Goal: Task Accomplishment & Management: Complete application form

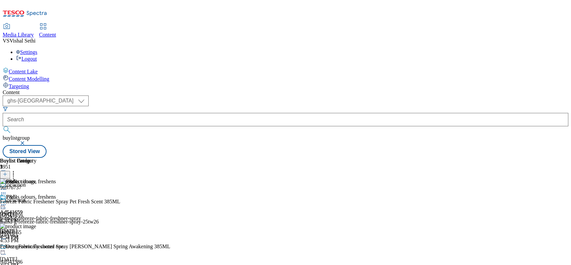
select select "ghs-[GEOGRAPHIC_DATA]"
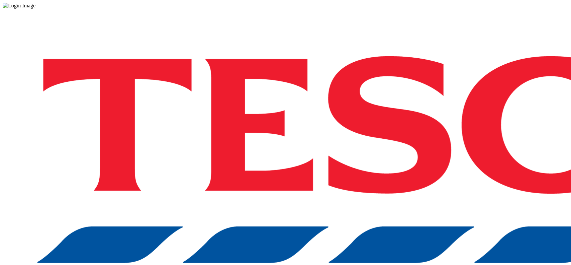
click at [441, 166] on div "Log in to the Spectra’s dashboard using [PERSON_NAME]’s credentials. If you don…" at bounding box center [286, 175] width 566 height 333
drag, startPoint x: 446, startPoint y: 146, endPoint x: 447, endPoint y: 153, distance: 6.8
click at [446, 146] on div "Log in to the Spectra’s dashboard using [PERSON_NAME]’s credentials. If you don…" at bounding box center [286, 175] width 566 height 333
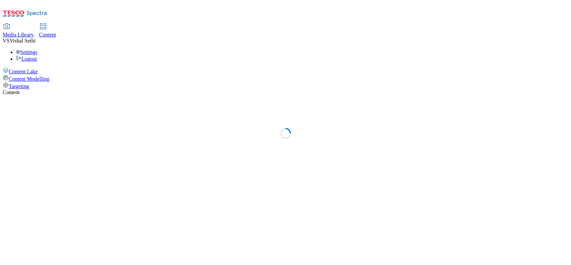
select select "ghs-uk"
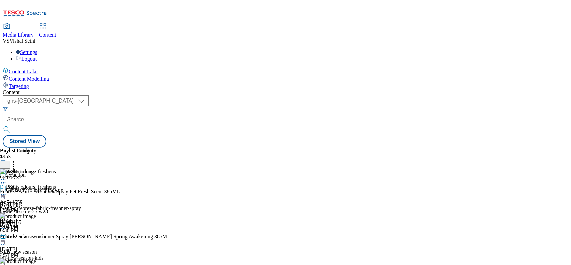
click at [136, 160] on div at bounding box center [68, 166] width 136 height 12
click at [7, 165] on icon at bounding box center [5, 167] width 5 height 5
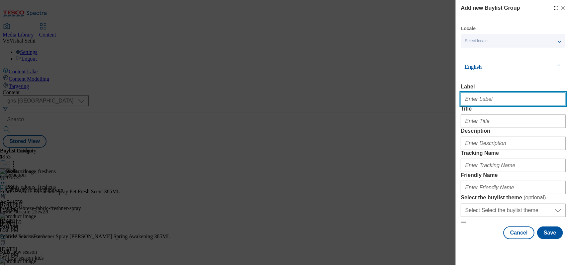
click at [479, 97] on input "Label" at bounding box center [513, 98] width 105 height 13
paste input "541837"
type input "Ad541837"
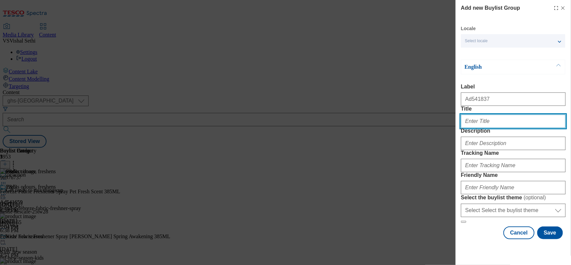
click at [480, 128] on input "Title" at bounding box center [513, 120] width 105 height 13
paste input "Get ready for Back to School with Kleenex."
type input "Get ready for Back to School with Kleenex."
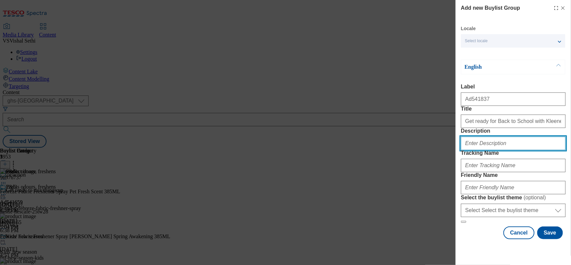
click at [481, 150] on input "Description" at bounding box center [513, 143] width 105 height 13
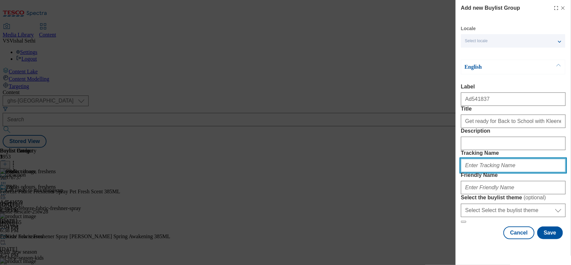
click at [473, 172] on input "Tracking Name" at bounding box center [513, 165] width 105 height 13
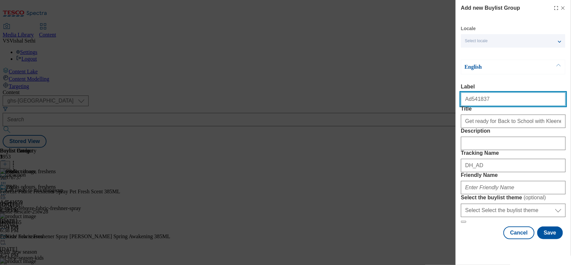
drag, startPoint x: 491, startPoint y: 51, endPoint x: 471, endPoint y: 51, distance: 20.1
click at [471, 92] on input "Ad541837" at bounding box center [513, 98] width 105 height 13
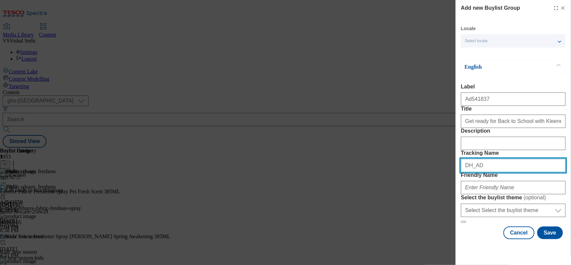
click at [500, 159] on input "DH_AD" at bounding box center [513, 165] width 105 height 13
paste input "541837"
type input "DH_AD541837"
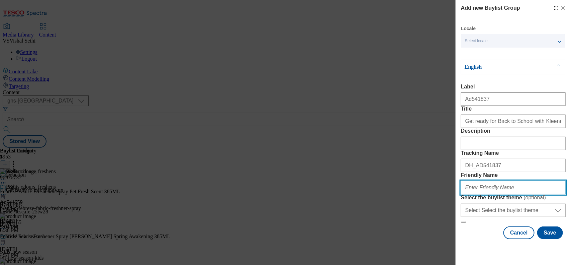
click at [481, 183] on input "Friendly Name" at bounding box center [513, 187] width 105 height 13
type input "kimberly-clark-kleenex-25tw26"
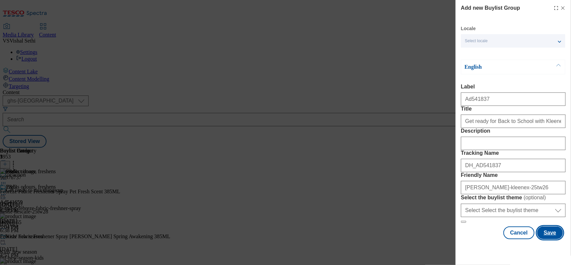
click at [546, 239] on button "Save" at bounding box center [551, 232] width 26 height 13
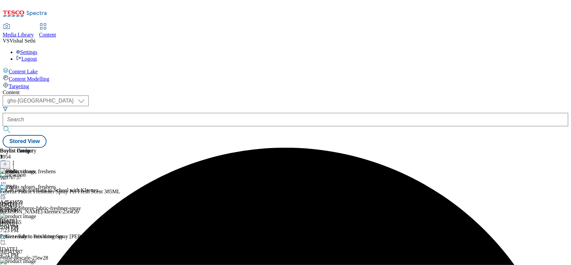
click at [136, 209] on div "kimberly-clark-kleenex-25tw26" at bounding box center [68, 212] width 136 height 6
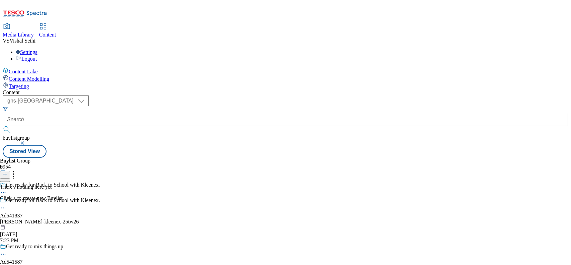
click at [10, 171] on button at bounding box center [5, 175] width 10 height 8
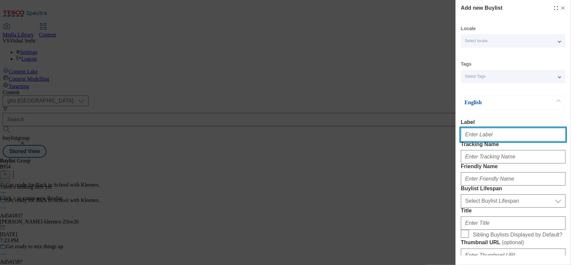
click at [479, 141] on input "Label" at bounding box center [513, 134] width 105 height 13
paste input "541837"
type input "Ad541837"
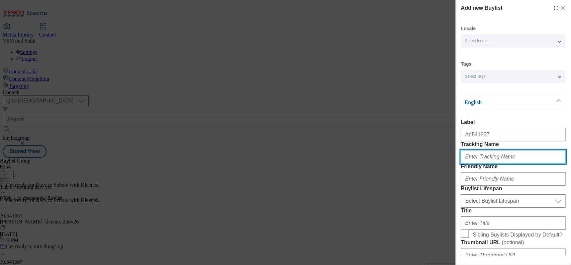
click at [496, 163] on input "Tracking Name" at bounding box center [513, 156] width 105 height 13
paste input "541837"
type input "DH_AD541837"
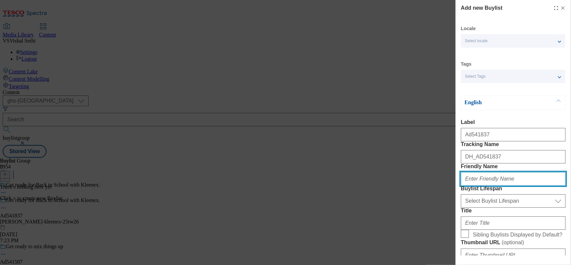
click at [494, 185] on input "Friendly Name" at bounding box center [513, 178] width 105 height 13
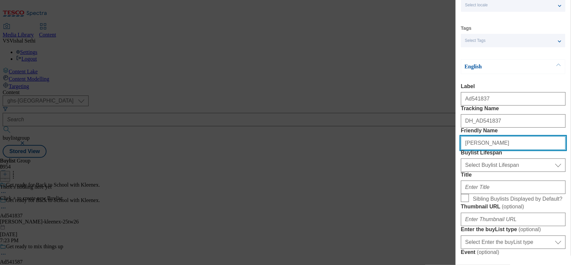
scroll to position [84, 0]
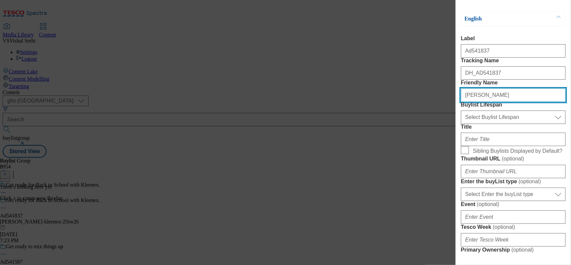
type input "kimberly-clark"
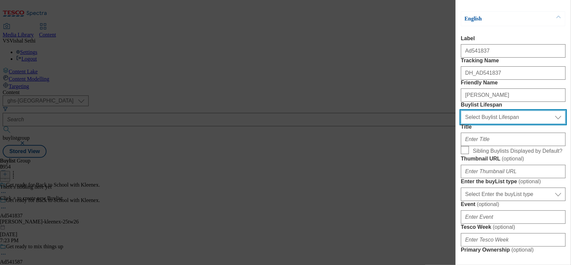
click at [498, 124] on select "Select Buylist Lifespan evergreen seasonal tactical" at bounding box center [513, 116] width 105 height 13
select select "tactical"
click at [461, 124] on select "Select Buylist Lifespan evergreen seasonal tactical" at bounding box center [513, 116] width 105 height 13
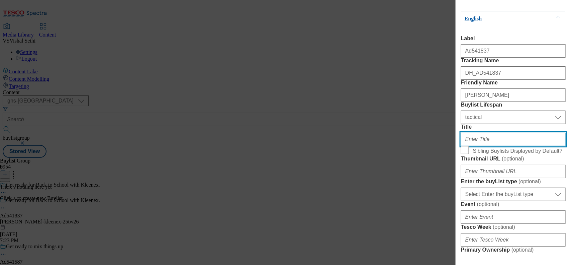
click at [484, 146] on input "Title" at bounding box center [513, 139] width 105 height 13
paste input "Gentle on skin with a touch of cotton"
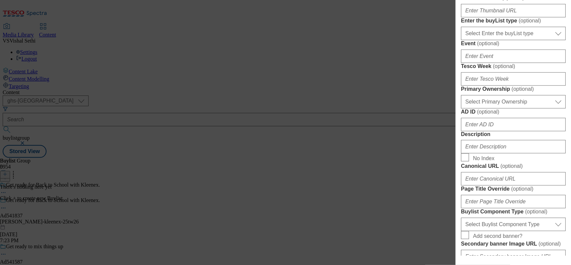
scroll to position [251, 0]
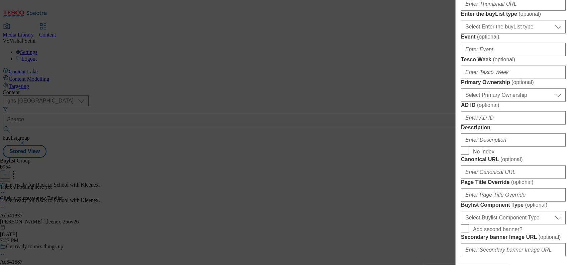
type input "Gentle on skin with a touch of cotton"
click at [516, 33] on select "Select Enter the buyList type event supplier funded long term >4 weeks supplier…" at bounding box center [513, 26] width 105 height 13
select select "supplier funded short term 1-3 weeks"
click at [461, 33] on select "Select Enter the buyList type event supplier funded long term >4 weeks supplier…" at bounding box center [513, 26] width 105 height 13
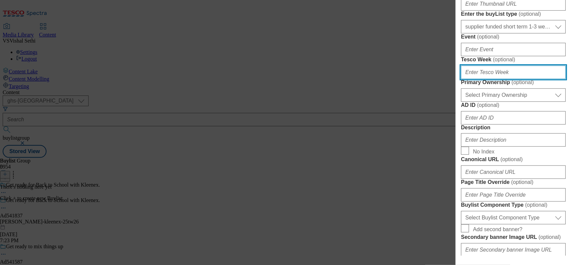
click at [486, 79] on input "Tesco Week ( optional )" at bounding box center [513, 72] width 105 height 13
type input "26"
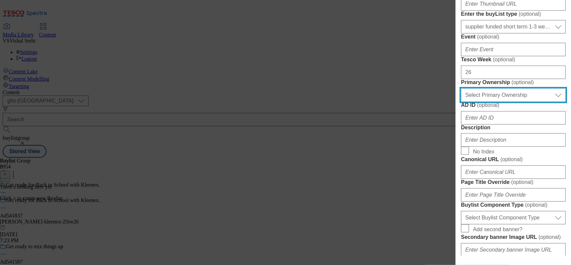
click at [502, 102] on select "Select Primary Ownership tesco dunnhumby" at bounding box center [513, 94] width 105 height 13
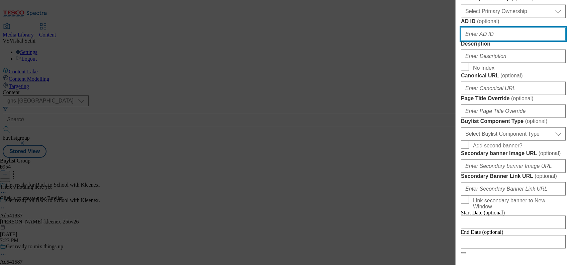
click at [496, 41] on input "AD ID ( optional )" at bounding box center [513, 33] width 105 height 13
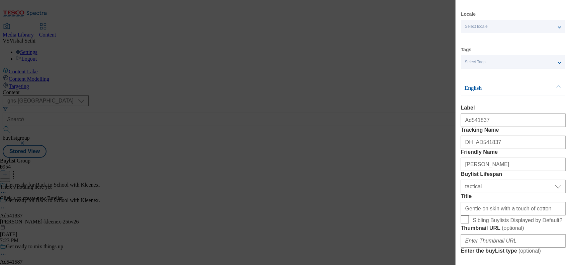
scroll to position [0, 0]
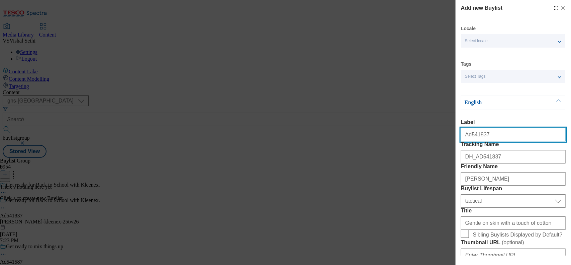
drag, startPoint x: 476, startPoint y: 136, endPoint x: 470, endPoint y: 137, distance: 5.8
click at [470, 137] on input "Ad541837" at bounding box center [513, 134] width 105 height 13
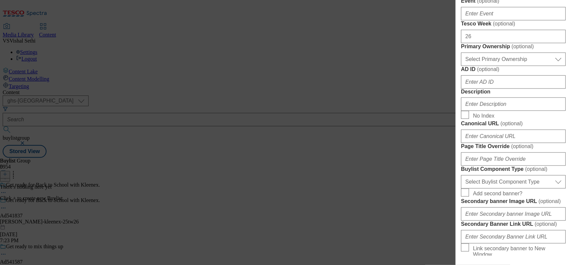
scroll to position [293, 0]
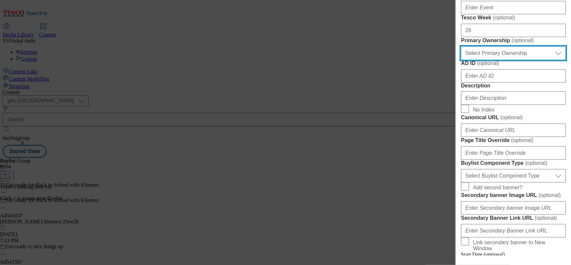
drag, startPoint x: 495, startPoint y: 166, endPoint x: 496, endPoint y: 170, distance: 4.6
click at [495, 60] on select "Select Primary Ownership tesco dunnhumby" at bounding box center [513, 53] width 105 height 13
select select "dunnhumby"
click at [461, 60] on select "Select Primary Ownership tesco dunnhumby" at bounding box center [513, 53] width 105 height 13
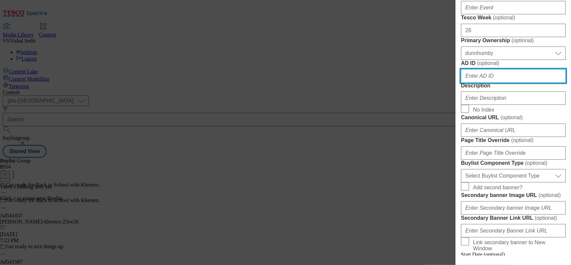
click at [485, 83] on input "AD ID ( optional )" at bounding box center [513, 75] width 105 height 13
paste input "541837"
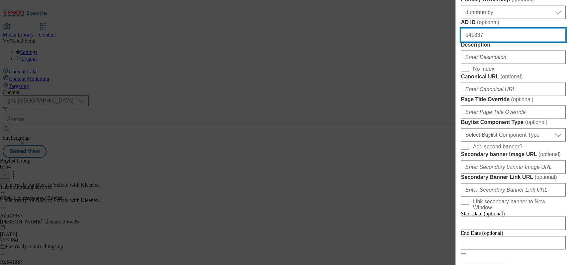
scroll to position [377, 0]
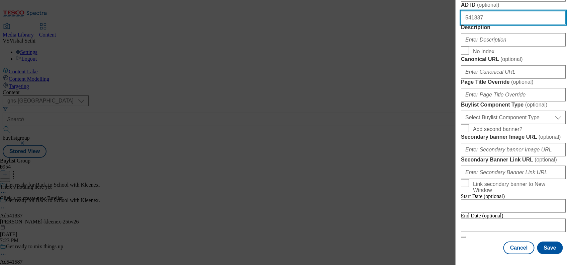
type input "541837"
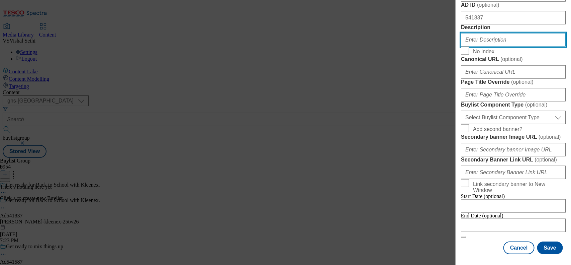
click at [487, 47] on input "Description" at bounding box center [513, 39] width 105 height 13
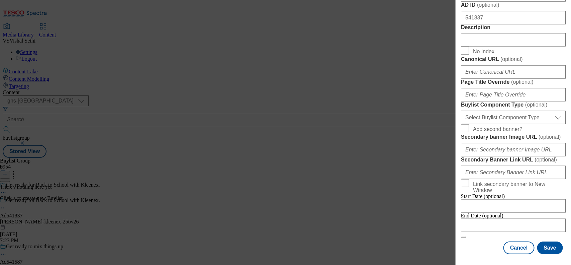
scroll to position [600, 0]
click at [481, 219] on input "Modal" at bounding box center [513, 225] width 105 height 13
select select "2025"
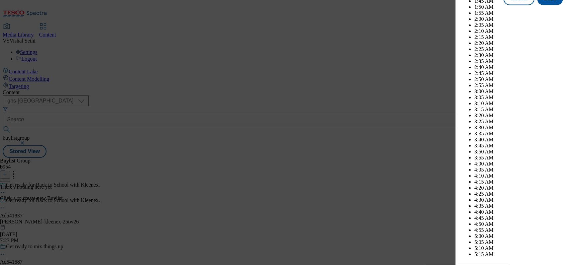
scroll to position [2901, 0]
select select "October"
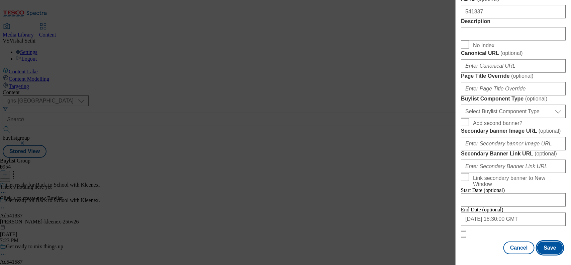
click at [544, 241] on button "Save" at bounding box center [551, 247] width 26 height 13
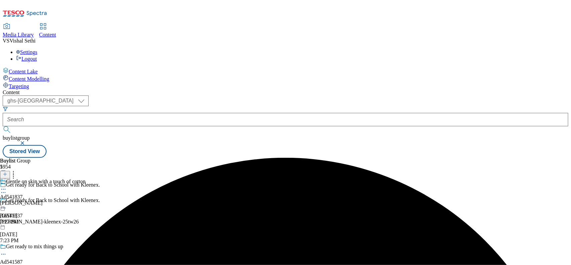
click at [86, 200] on div "kimberly-clark" at bounding box center [43, 203] width 86 height 6
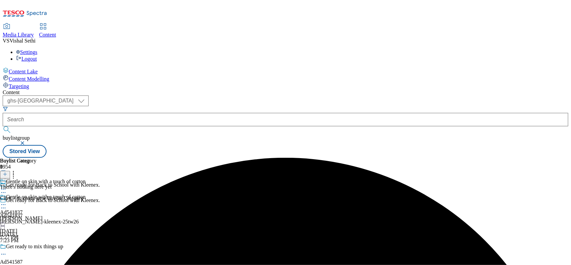
click at [7, 172] on icon at bounding box center [5, 174] width 5 height 5
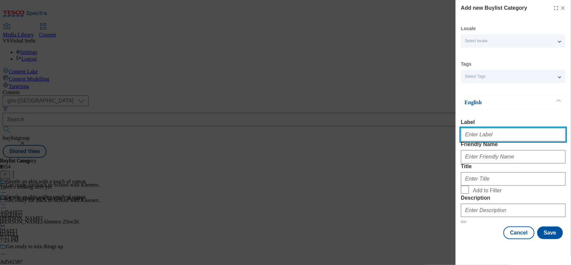
click at [477, 134] on input "Label" at bounding box center [513, 134] width 105 height 13
paste input "541837"
type input "Ad541837"
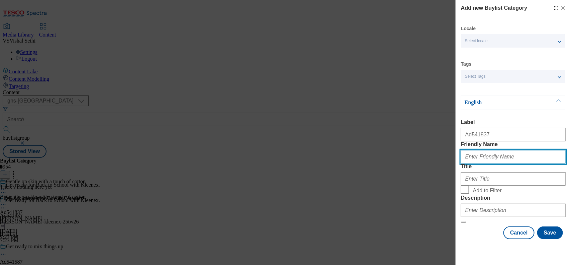
click at [488, 163] on input "Friendly Name" at bounding box center [513, 156] width 105 height 13
type input "l"
type input "kimberly-clark-kleenex"
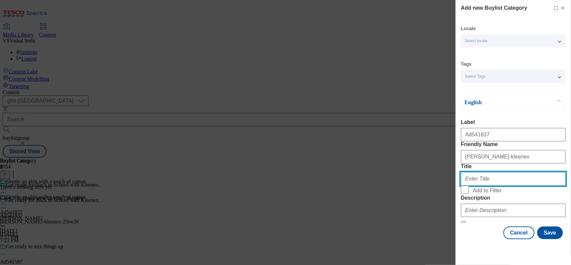
click at [480, 185] on input "Title" at bounding box center [513, 178] width 105 height 13
paste input "Kimberly Clark"
type input "Kimberly Clark"
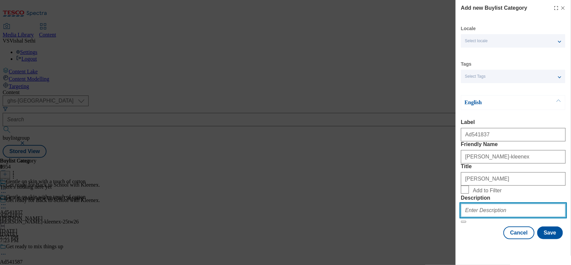
click at [488, 213] on input "Description" at bounding box center [513, 210] width 105 height 13
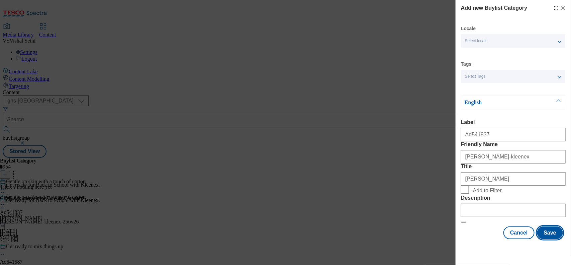
click at [547, 238] on button "Save" at bounding box center [551, 232] width 26 height 13
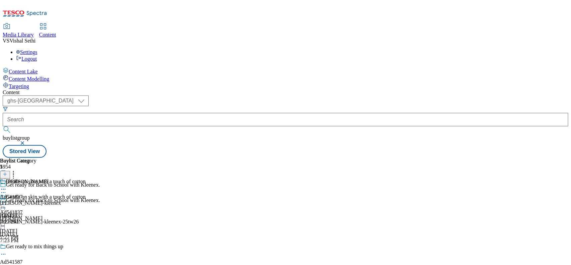
click at [61, 200] on div "kimberly-clark-kleenex" at bounding box center [30, 203] width 61 height 6
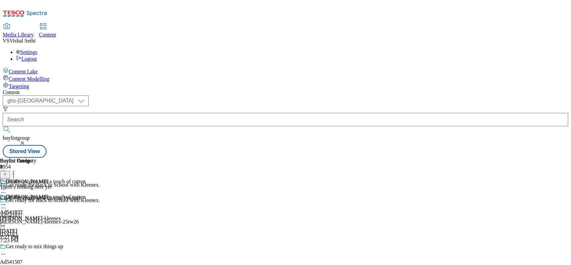
click at [7, 172] on icon at bounding box center [5, 174] width 5 height 5
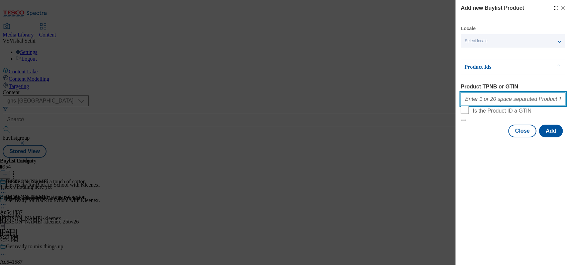
click at [509, 102] on input "Product TPNB or GTIN" at bounding box center [513, 98] width 105 height 13
paste input "85994847 89998998 91266036"
type input "85994847 89998998 91266036"
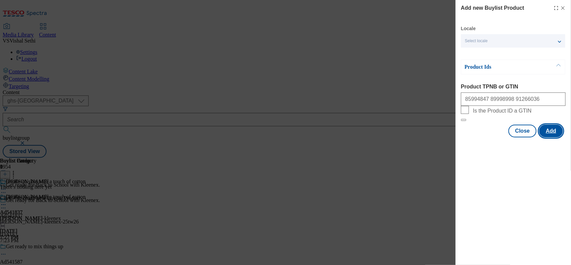
drag, startPoint x: 548, startPoint y: 143, endPoint x: 544, endPoint y: 140, distance: 4.5
click at [548, 137] on button "Add" at bounding box center [552, 131] width 24 height 13
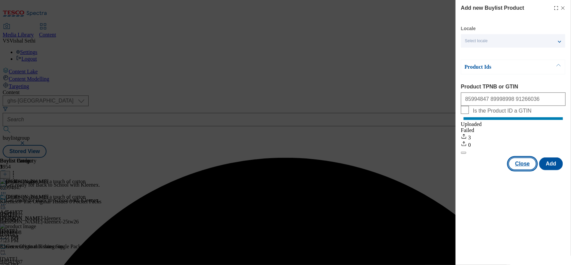
click at [522, 170] on button "Close" at bounding box center [523, 163] width 28 height 13
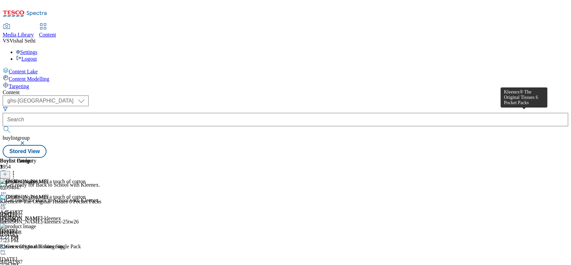
click at [101, 198] on div "Kleenex® The Original Tissues 6 Pocket Packs" at bounding box center [50, 201] width 101 height 6
click at [7, 205] on icon at bounding box center [3, 208] width 7 height 7
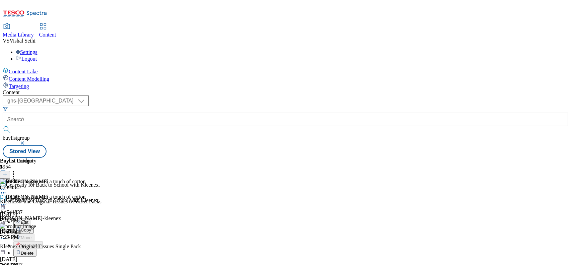
click at [28, 220] on span "Edit" at bounding box center [25, 222] width 8 height 5
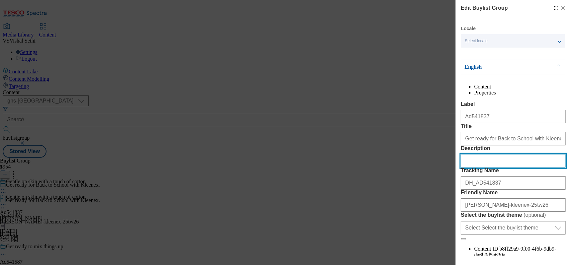
click at [488, 167] on input "Description" at bounding box center [513, 160] width 105 height 13
paste input "Kleenex The Original Tissues 6 Pocket Packs"
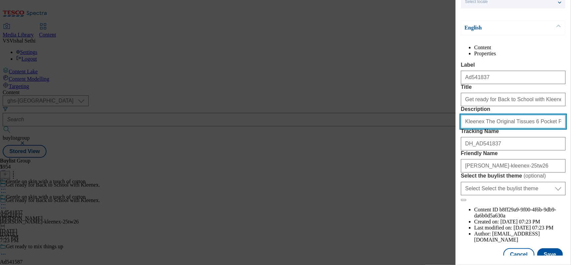
scroll to position [82, 0]
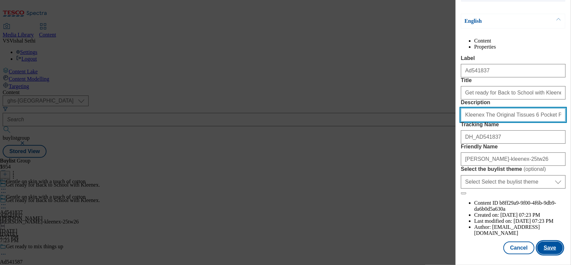
type input "Kleenex The Original Tissues 6 Pocket Packs"
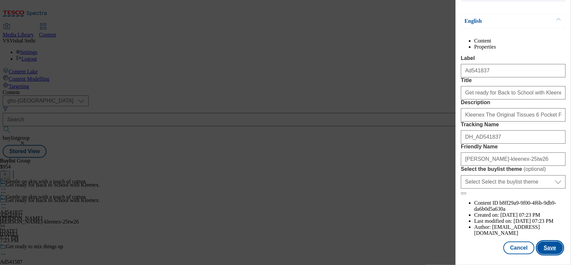
click at [549, 241] on button "Save" at bounding box center [551, 247] width 26 height 13
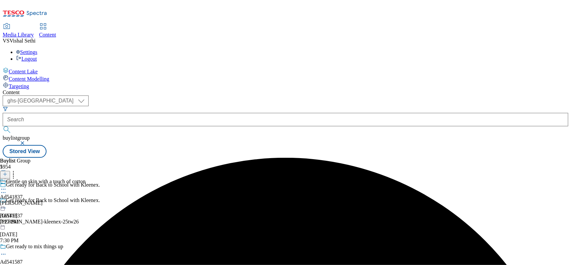
click at [7, 186] on icon at bounding box center [3, 189] width 7 height 7
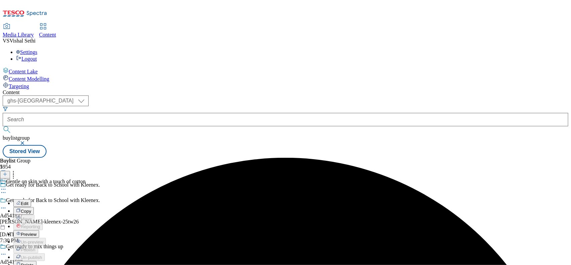
click at [28, 201] on span "Edit" at bounding box center [25, 203] width 8 height 5
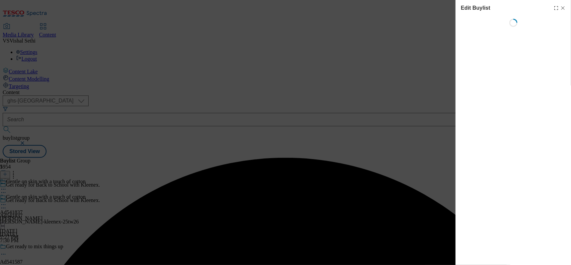
select select "tactical"
select select "supplier funded short term 1-3 weeks"
select select "dunnhumby"
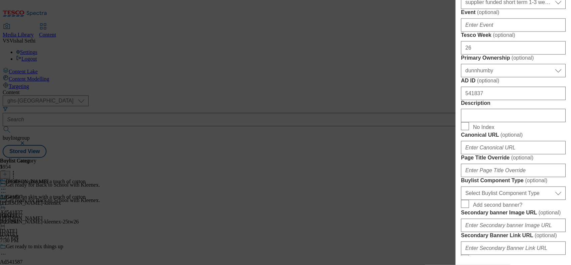
scroll to position [377, 0]
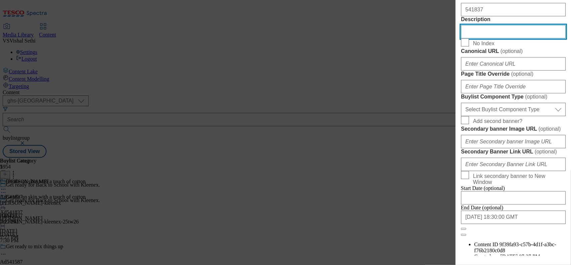
click at [480, 38] on input "Description" at bounding box center [513, 31] width 105 height 13
paste input "Kleenex The Original Tissues 6 Pocket Packs"
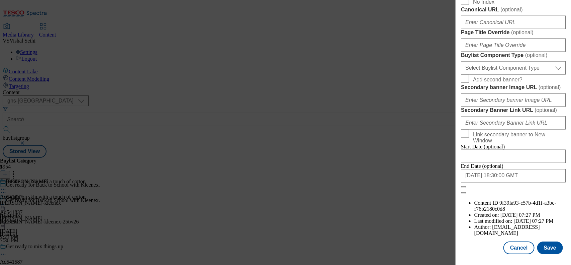
scroll to position [630, 0]
type input "Kleenex The Original Tissues 6 Pocket Packs"
click at [549, 242] on button "Save" at bounding box center [551, 247] width 26 height 13
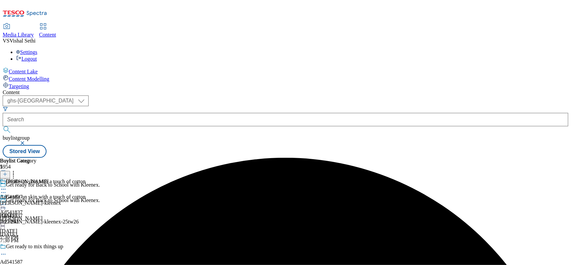
click at [7, 186] on icon at bounding box center [3, 189] width 7 height 7
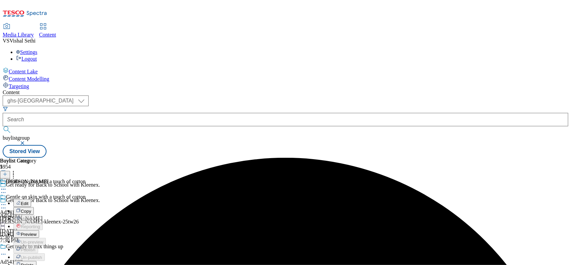
click at [28, 201] on span "Edit" at bounding box center [25, 203] width 8 height 5
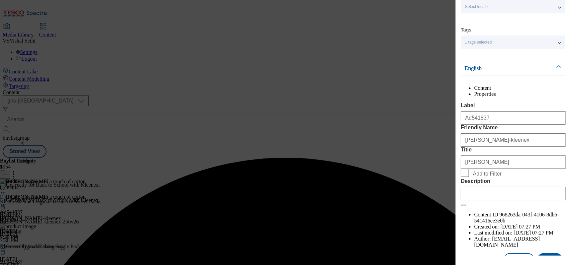
scroll to position [70, 0]
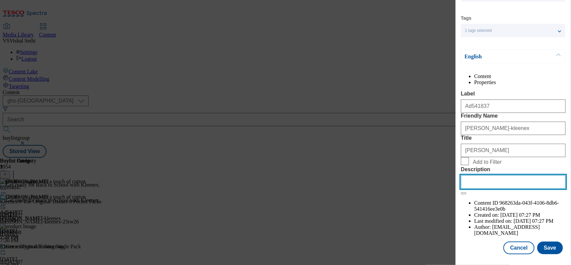
click at [484, 188] on input "Description" at bounding box center [513, 181] width 105 height 13
paste input "Kleenex The Original Tissues 6 Pocket Packs"
type input "Kleenex The Original Tissues 6 Pocket Packs"
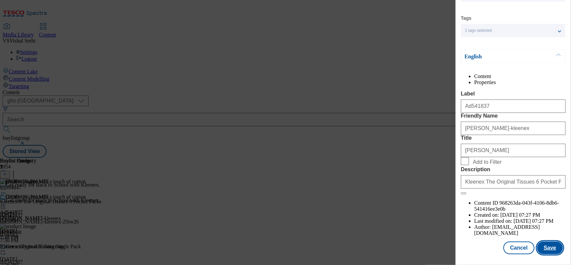
click at [545, 242] on button "Save" at bounding box center [551, 247] width 26 height 13
